Goal: Transaction & Acquisition: Purchase product/service

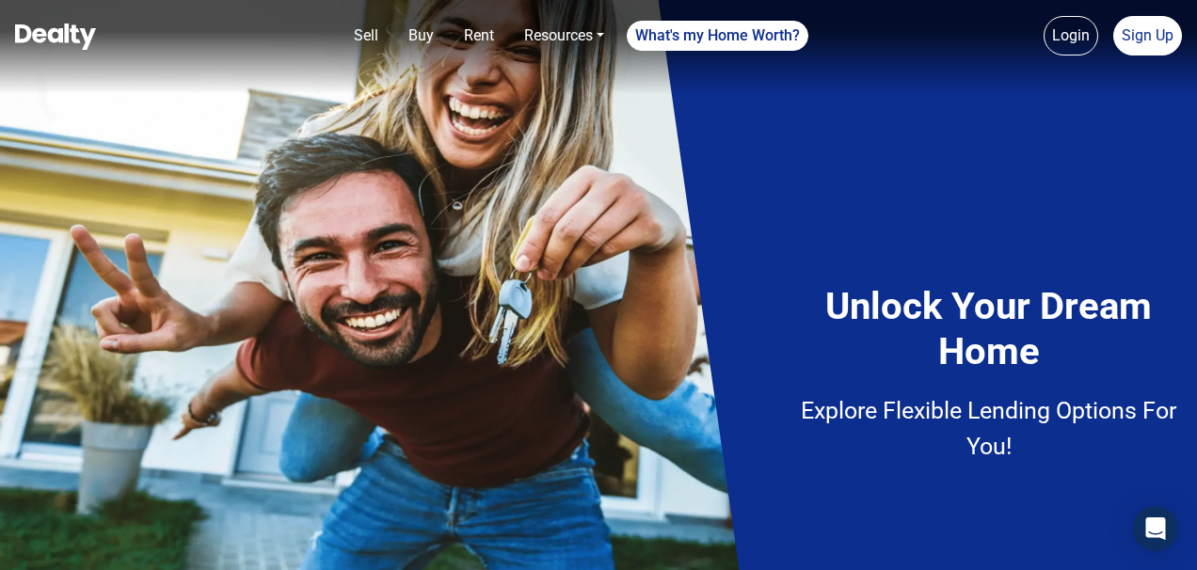
click at [40, 50] on img at bounding box center [55, 37] width 81 height 26
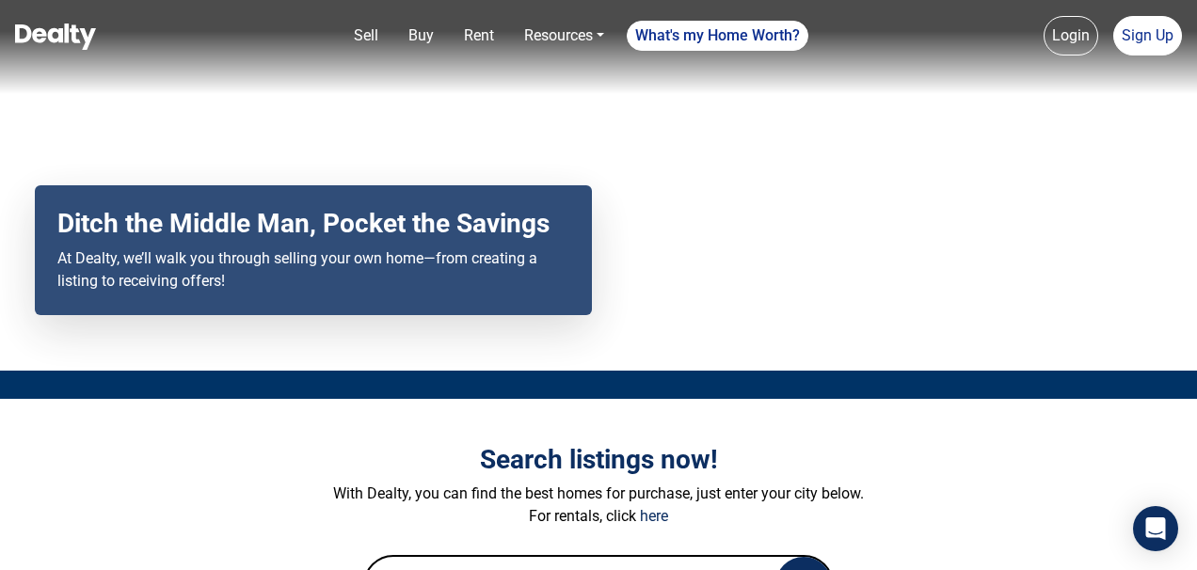
click at [425, 51] on link "Buy" at bounding box center [421, 36] width 40 height 38
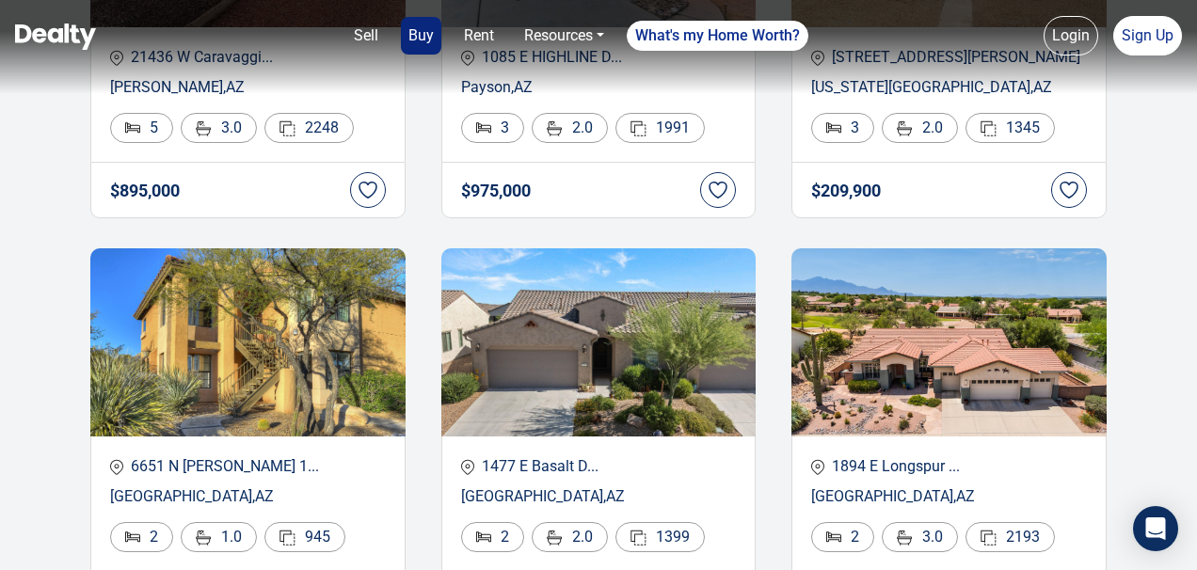
scroll to position [659, 0]
